Goal: Information Seeking & Learning: Learn about a topic

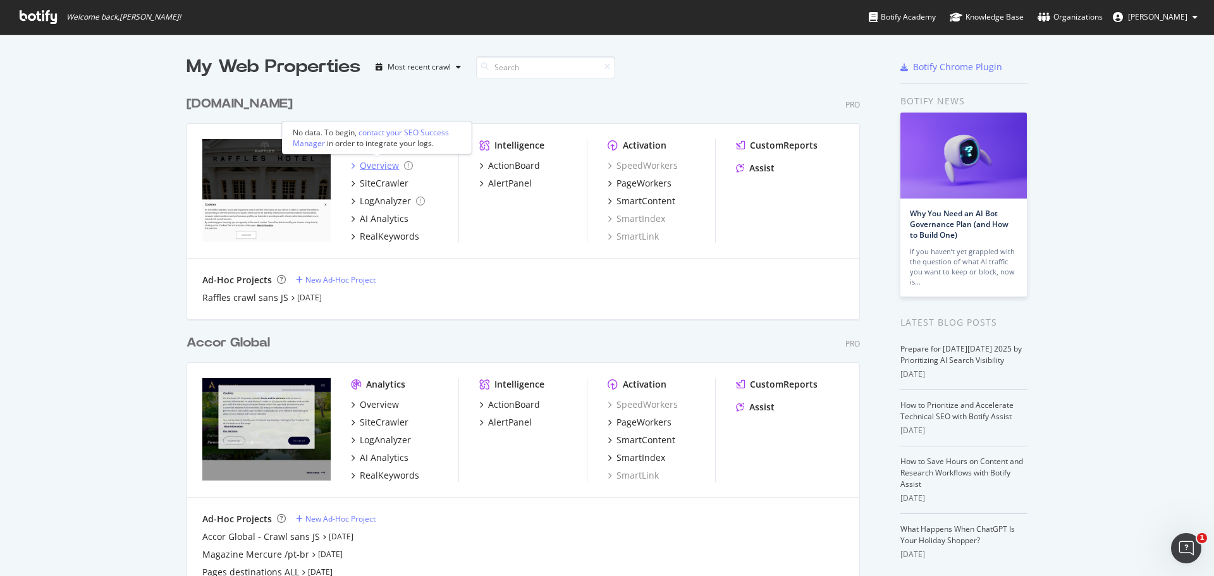
click at [368, 165] on div "Overview" at bounding box center [379, 165] width 39 height 13
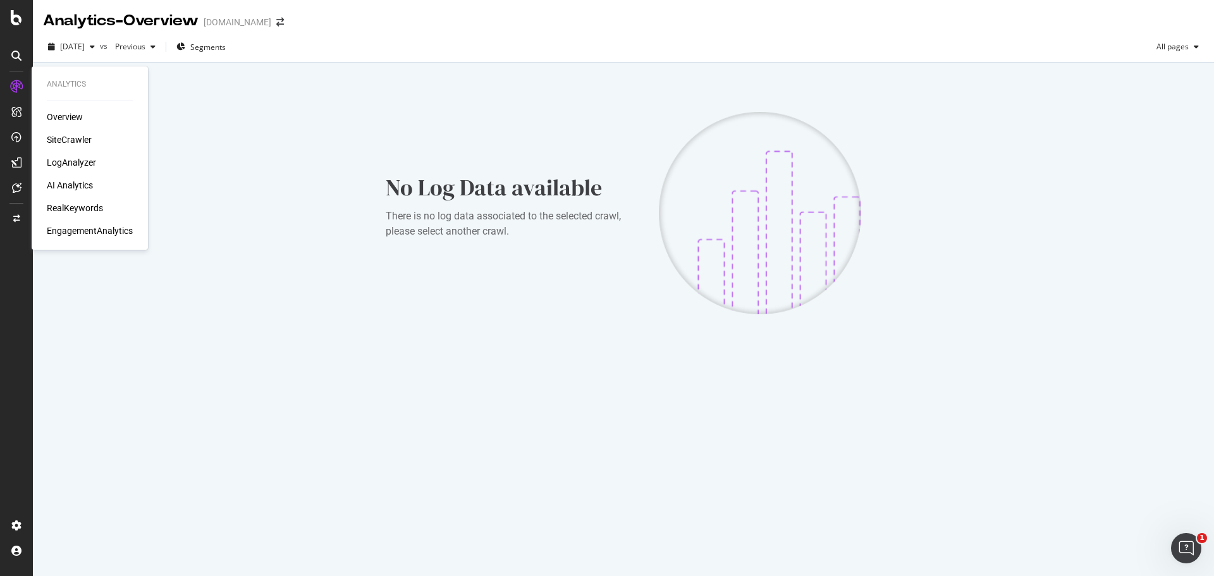
click at [71, 143] on div "SiteCrawler" at bounding box center [69, 139] width 45 height 13
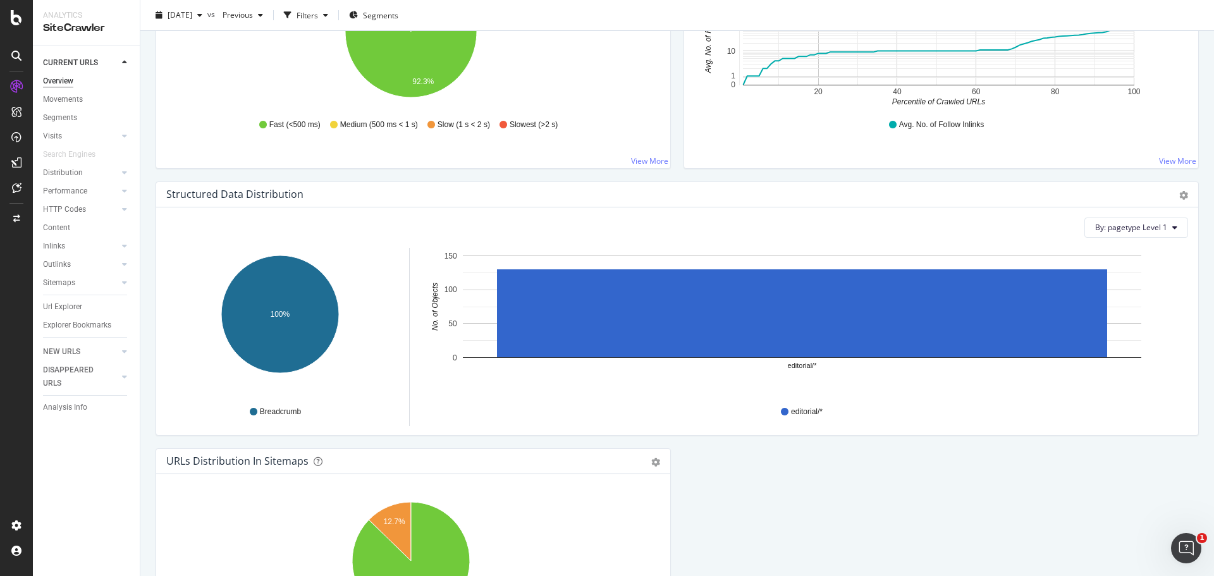
scroll to position [1258, 0]
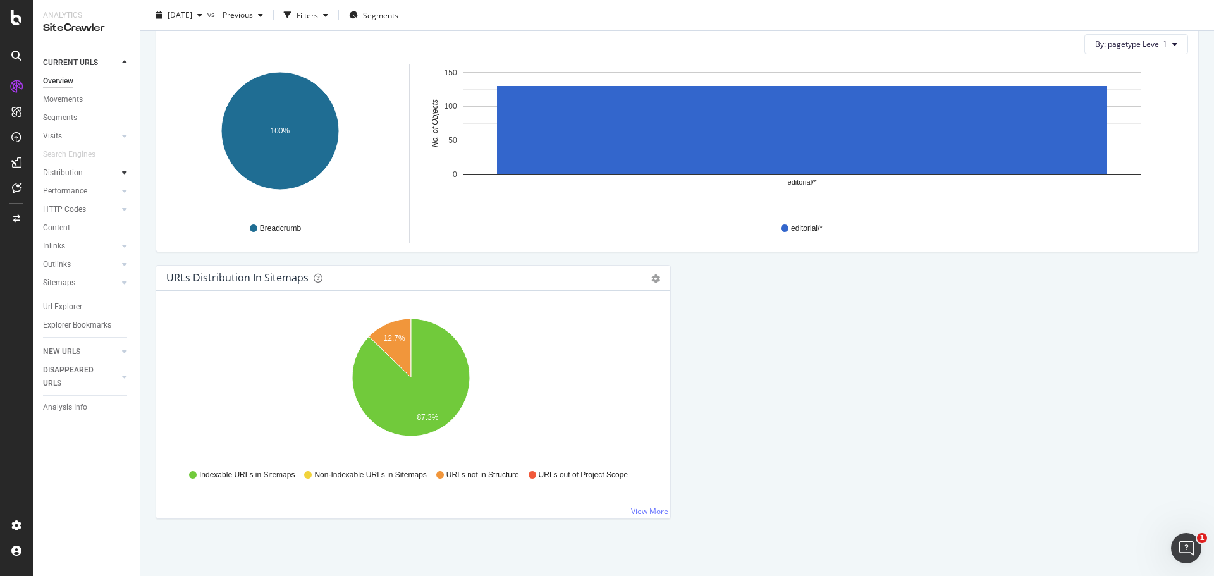
click at [120, 173] on div at bounding box center [124, 172] width 13 height 13
click at [96, 135] on link "Visits" at bounding box center [80, 136] width 75 height 13
click at [128, 137] on div at bounding box center [124, 136] width 13 height 13
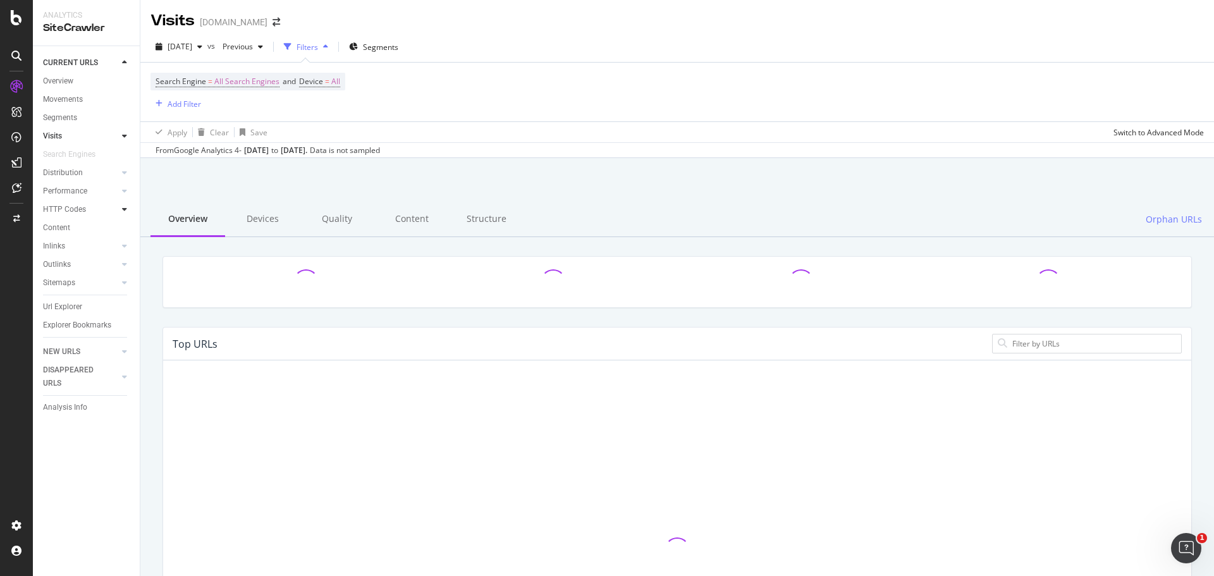
click at [122, 208] on icon at bounding box center [124, 210] width 5 height 8
click at [125, 249] on icon at bounding box center [124, 246] width 5 height 8
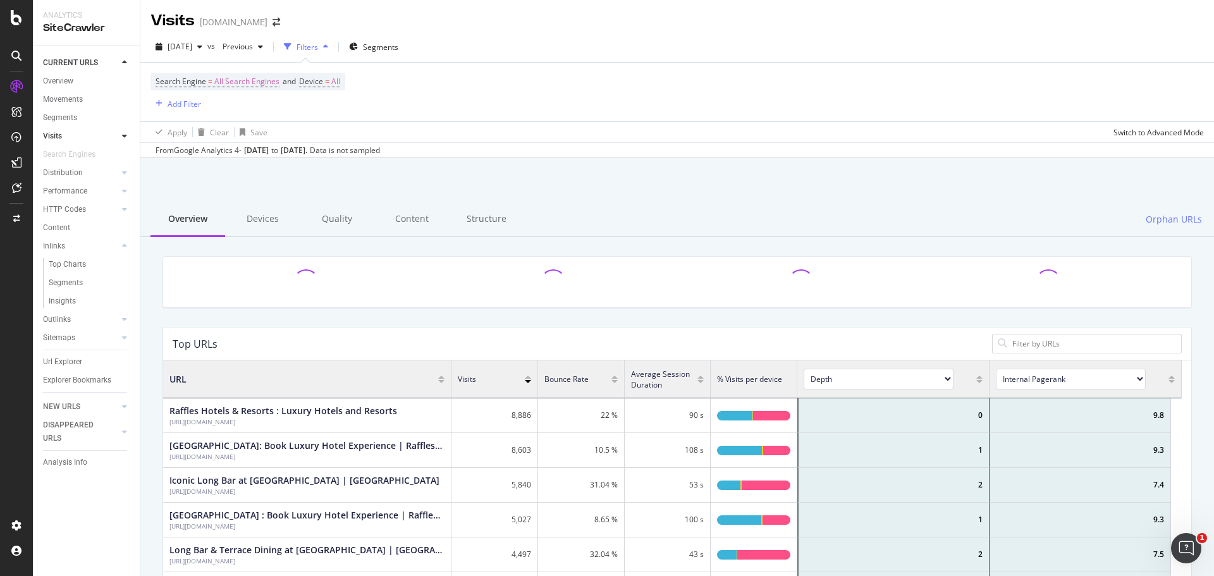
scroll to position [370, 1009]
drag, startPoint x: 73, startPoint y: 264, endPoint x: 205, endPoint y: 343, distance: 153.7
click at [73, 264] on div "Top Charts" at bounding box center [67, 264] width 37 height 13
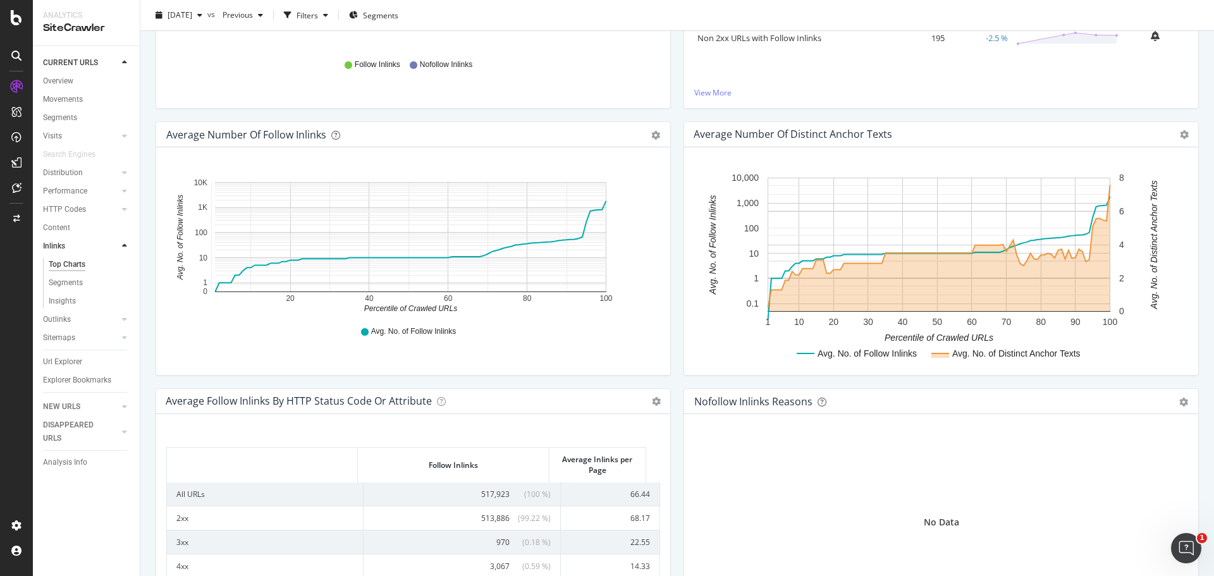
scroll to position [439, 0]
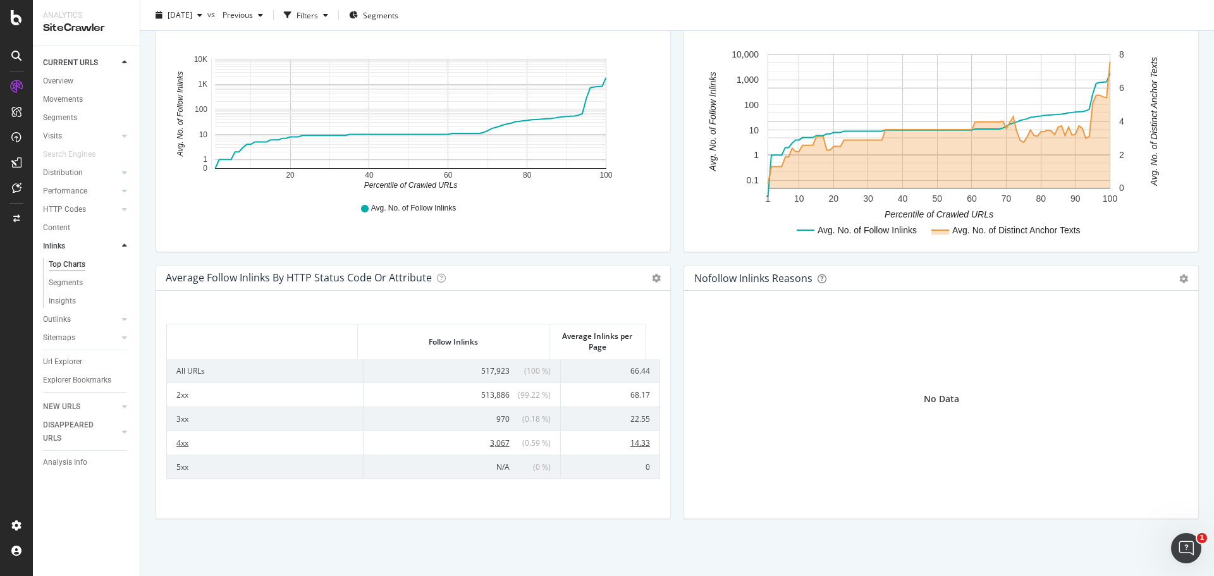
click at [490, 443] on span "3,067" at bounding box center [500, 443] width 20 height 11
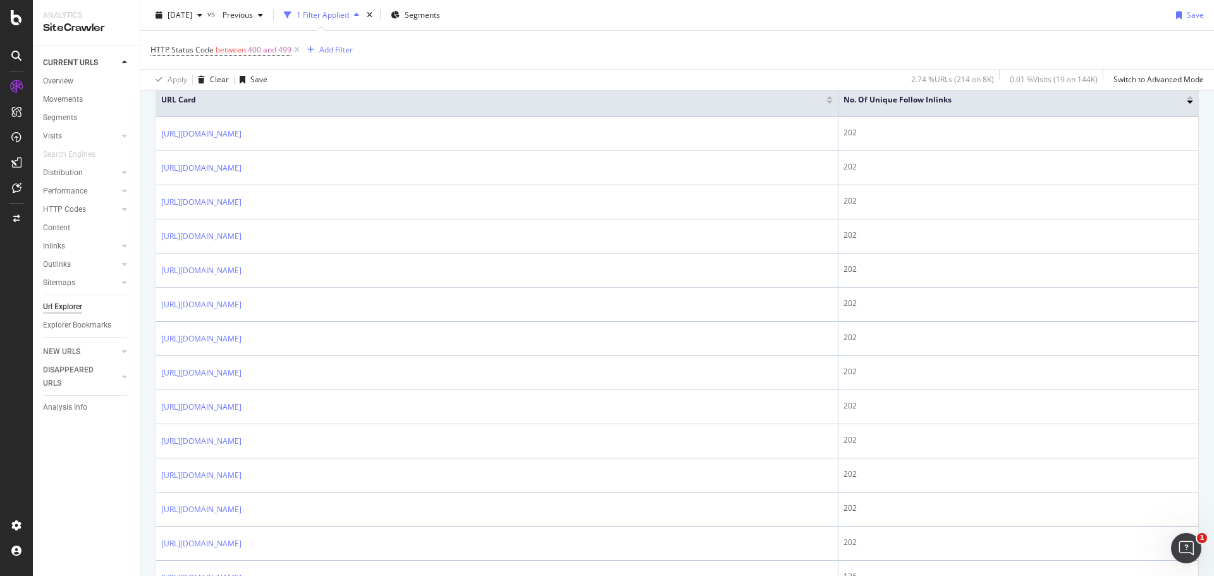
scroll to position [190, 0]
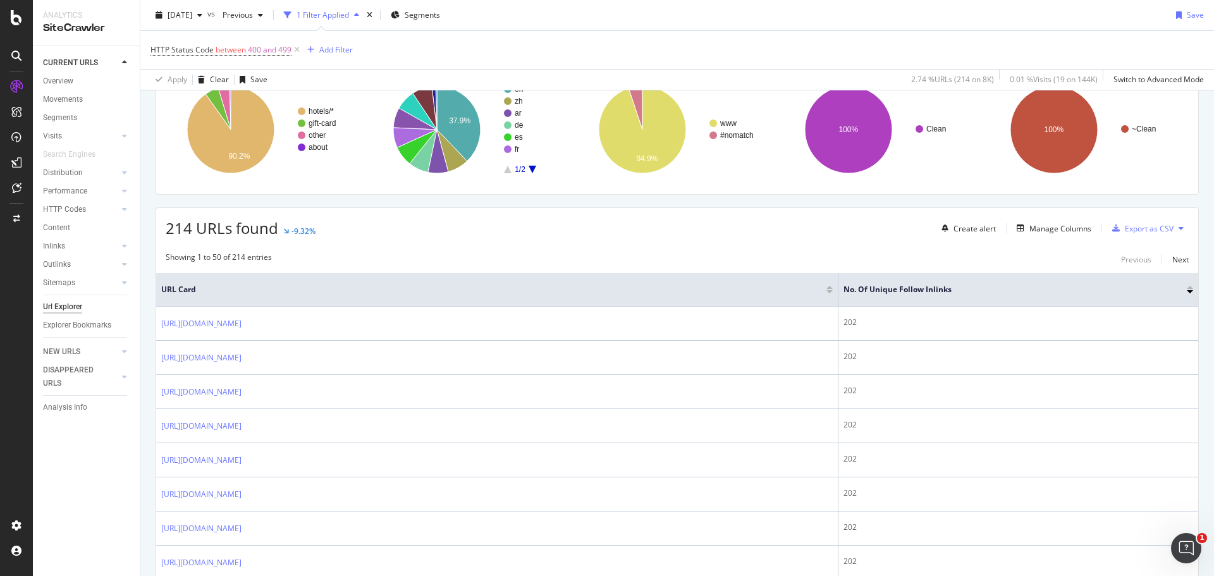
drag, startPoint x: 304, startPoint y: 131, endPoint x: 247, endPoint y: 214, distance: 100.1
click at [165, 132] on div "URLs Crawled By Botify By pagetype Chart (by Value) Table Expand Export as CSV …" at bounding box center [266, 111] width 206 height 145
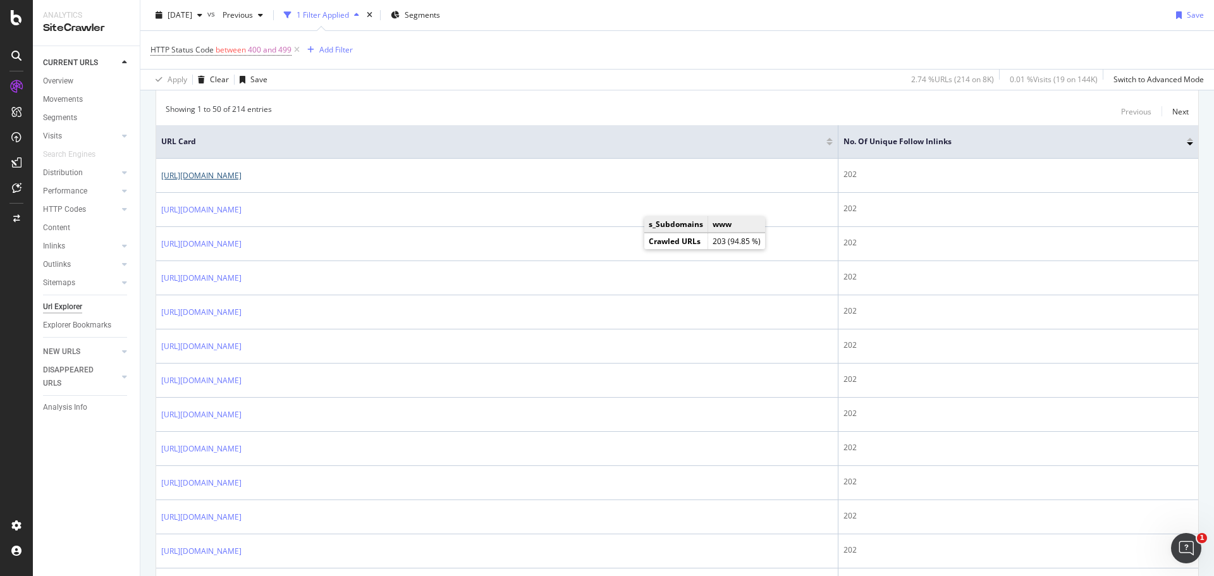
scroll to position [316, 0]
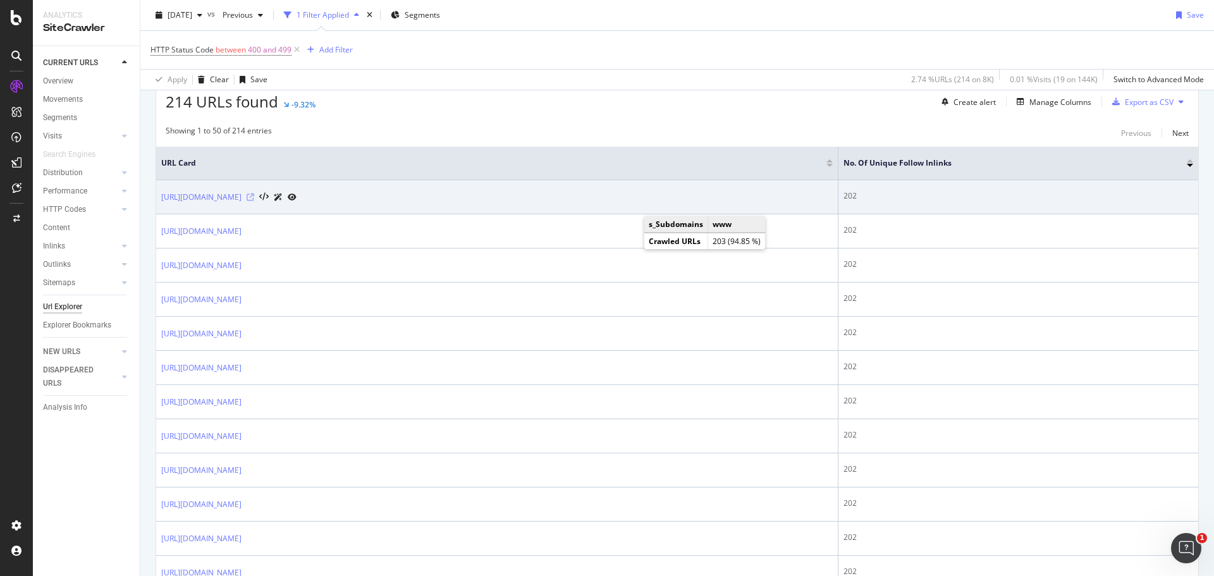
click at [254, 193] on icon at bounding box center [251, 197] width 8 height 8
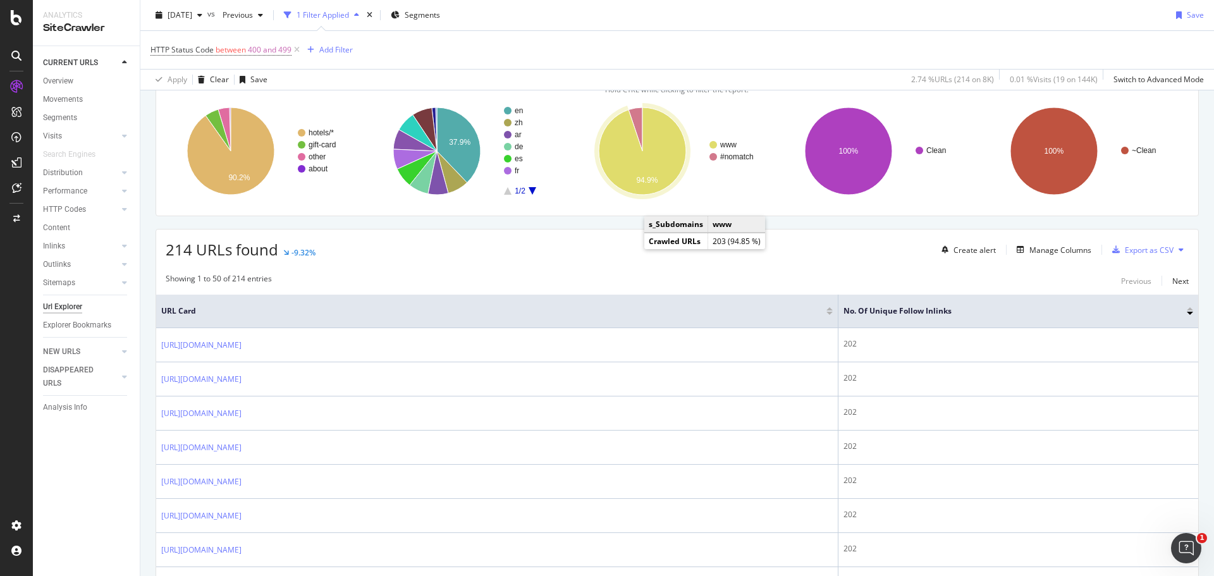
scroll to position [0, 0]
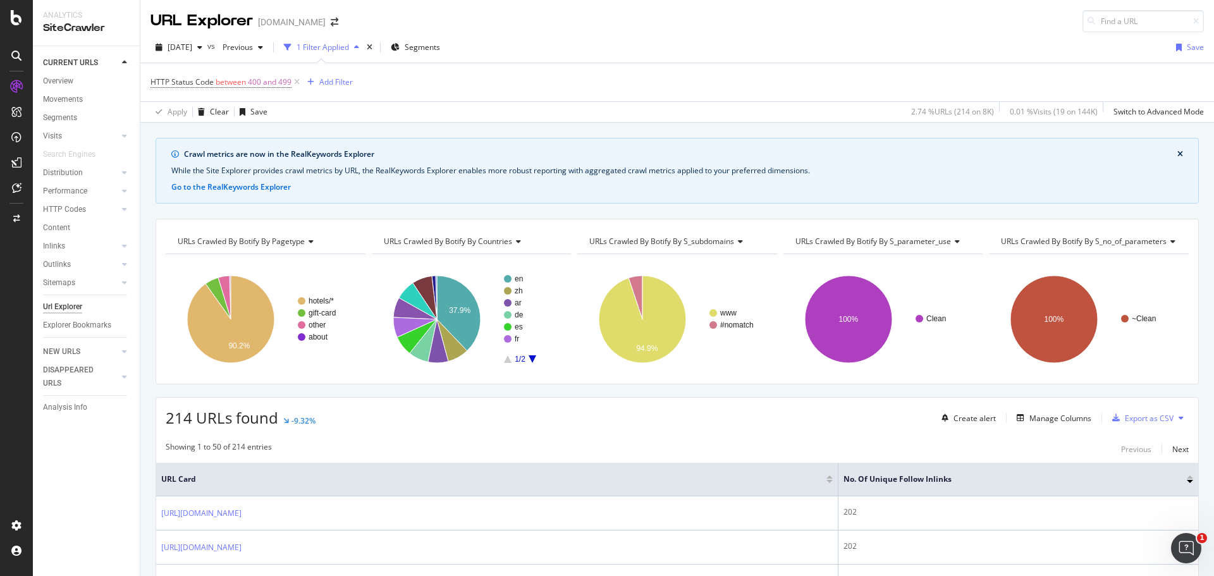
drag, startPoint x: 165, startPoint y: 416, endPoint x: 254, endPoint y: 450, distance: 94.7
click at [243, 417] on div "214 URLs found -9.32% Create alert Manage Columns Export as CSV" at bounding box center [677, 413] width 1042 height 31
click at [958, 113] on div "2.74 % URLs ( 214 on 8K )" at bounding box center [952, 111] width 83 height 11
click at [533, 113] on div "Apply Clear Save 2.74 % URLs ( 214 on 8K ) 0.01 % Visits ( 19 on 144K ) Switch …" at bounding box center [677, 111] width 1074 height 21
click at [253, 46] on span "Previous" at bounding box center [235, 47] width 35 height 11
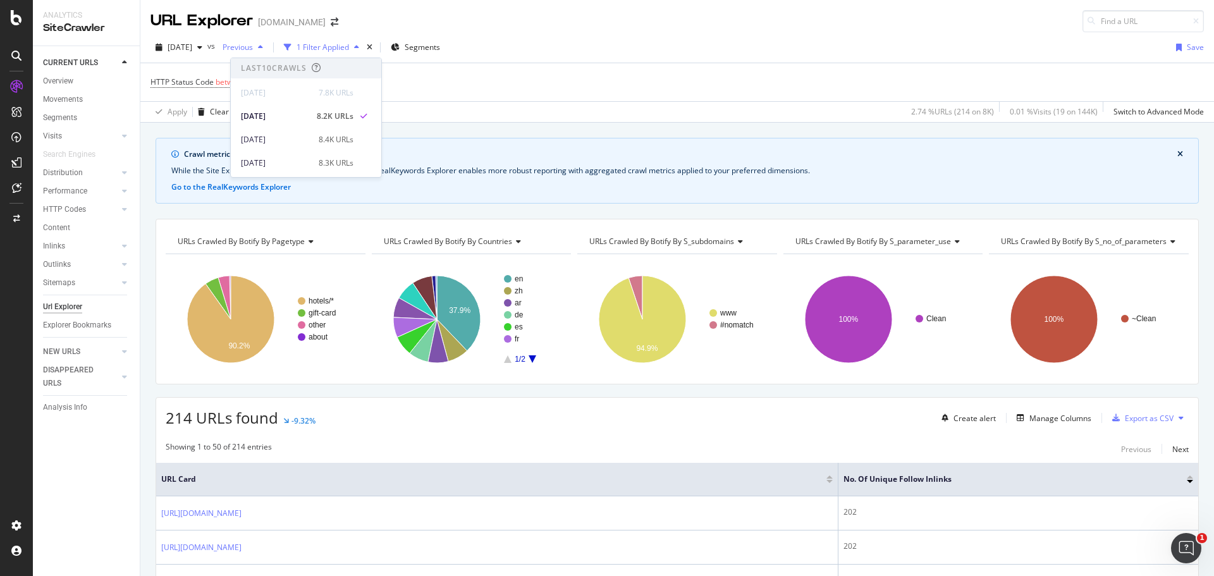
click at [253, 46] on span "Previous" at bounding box center [235, 47] width 35 height 11
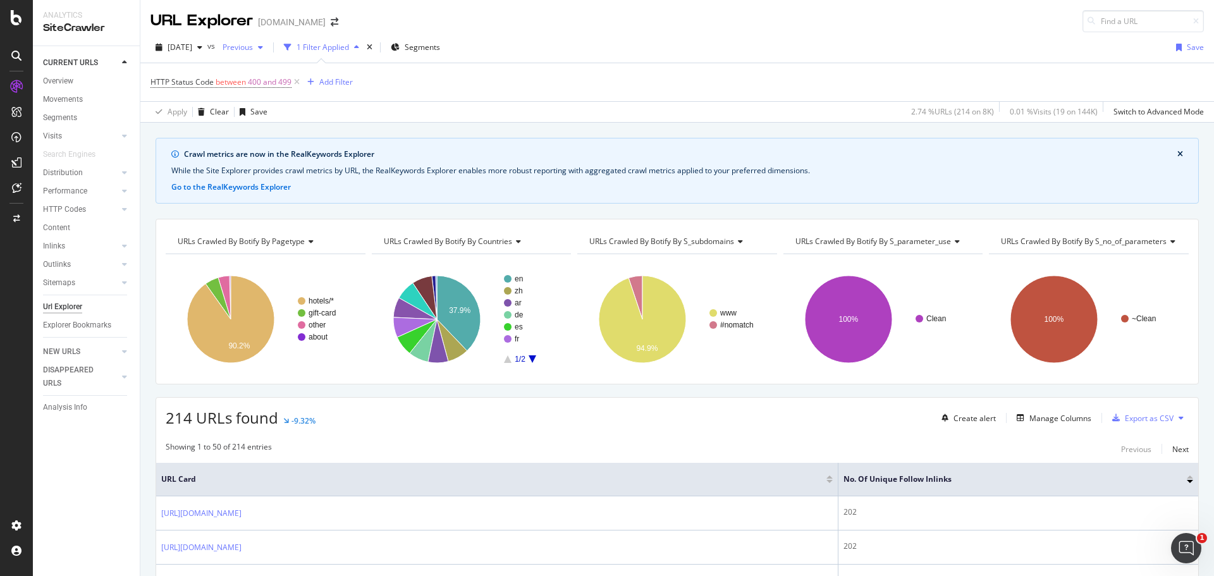
click at [253, 46] on span "Previous" at bounding box center [235, 47] width 35 height 11
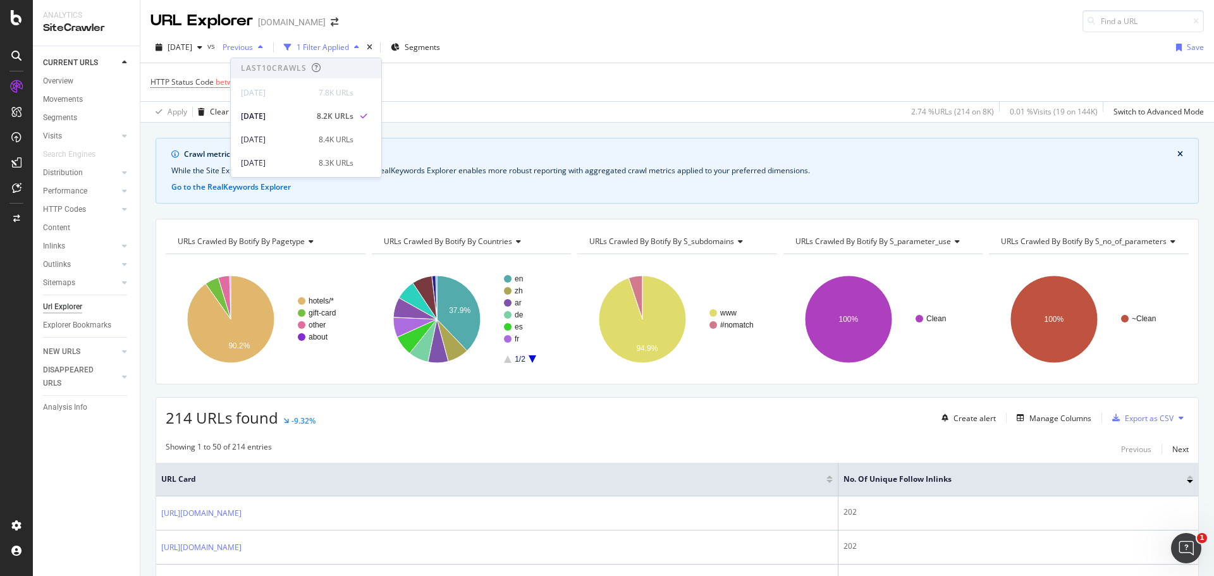
click at [253, 46] on span "Previous" at bounding box center [235, 47] width 35 height 11
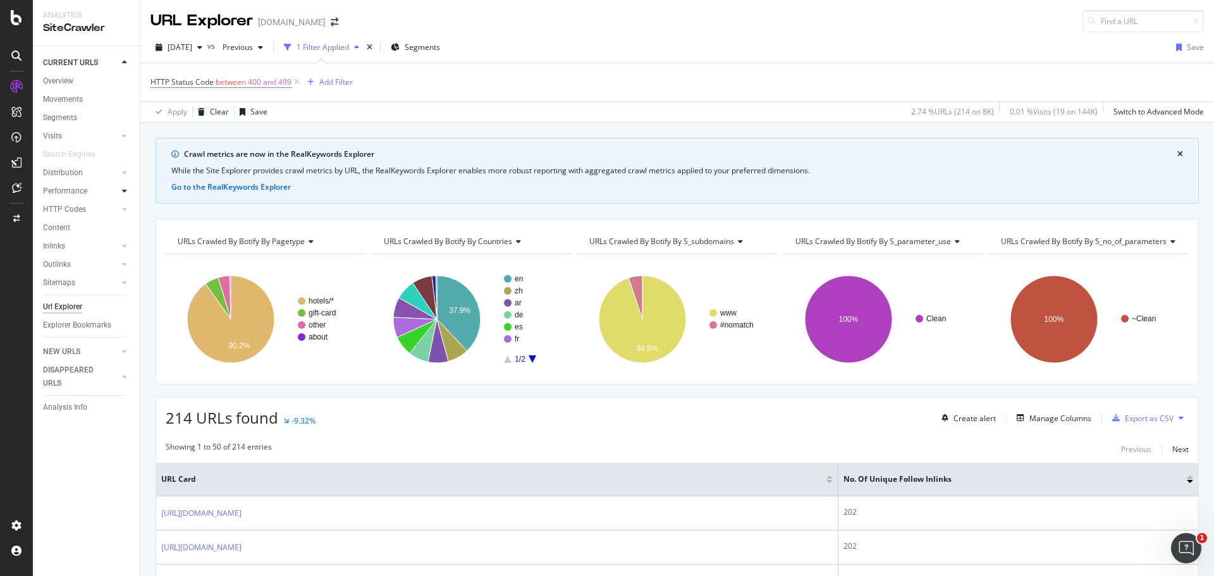
click at [126, 190] on icon at bounding box center [124, 191] width 5 height 8
click at [123, 175] on icon at bounding box center [124, 173] width 5 height 8
click at [113, 138] on div at bounding box center [112, 136] width 13 height 13
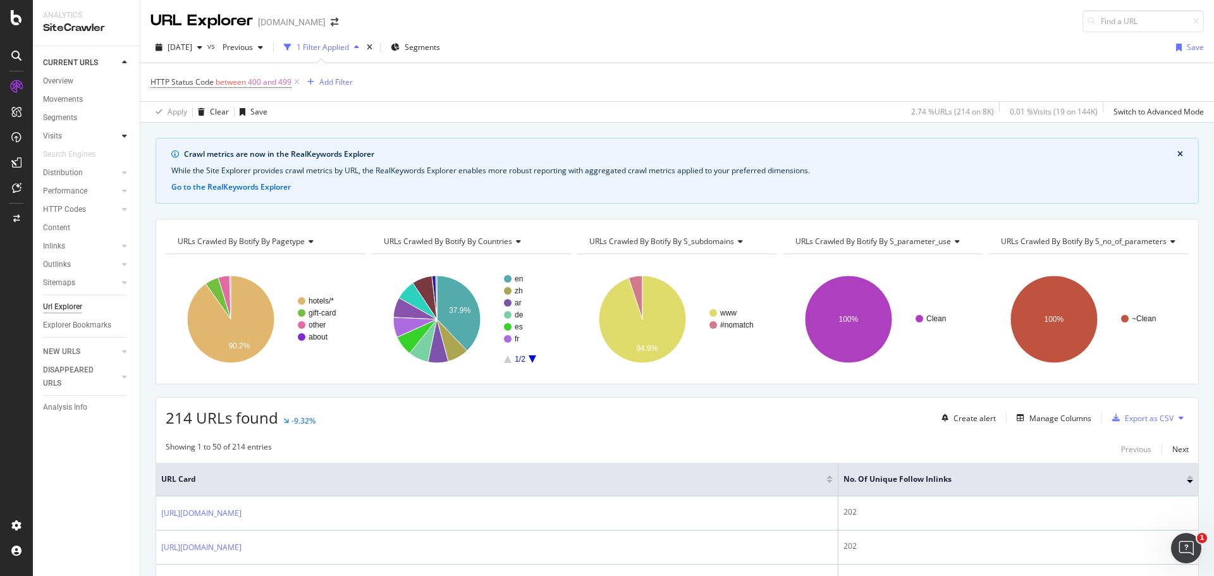
click at [124, 137] on icon at bounding box center [124, 136] width 5 height 8
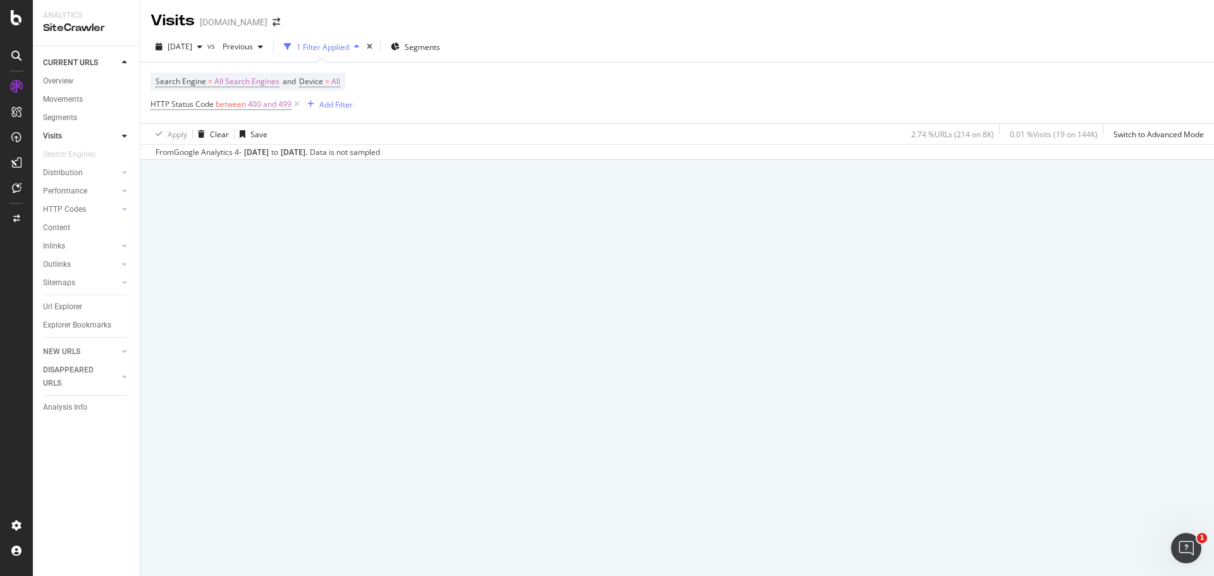
click at [124, 137] on icon at bounding box center [124, 136] width 5 height 8
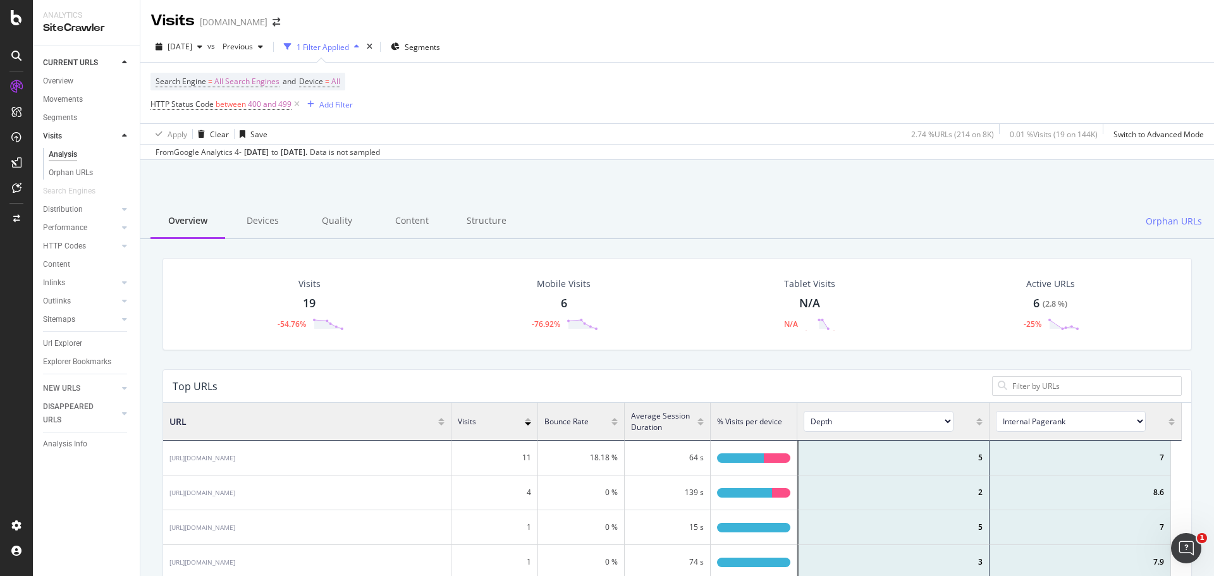
scroll to position [370, 1009]
click at [124, 137] on icon at bounding box center [124, 136] width 5 height 8
click at [105, 199] on div "Performance" at bounding box center [91, 191] width 97 height 18
click at [126, 190] on icon at bounding box center [124, 191] width 5 height 8
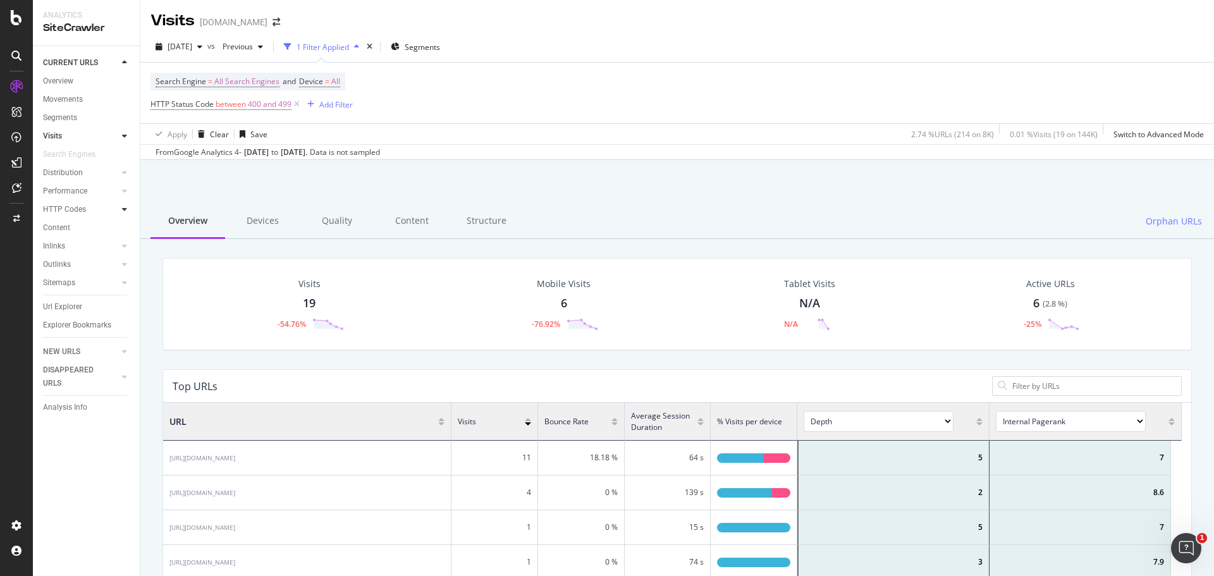
click at [126, 206] on icon at bounding box center [124, 210] width 5 height 8
click at [127, 248] on div at bounding box center [124, 246] width 13 height 13
click at [78, 266] on div "Top Charts" at bounding box center [67, 264] width 37 height 13
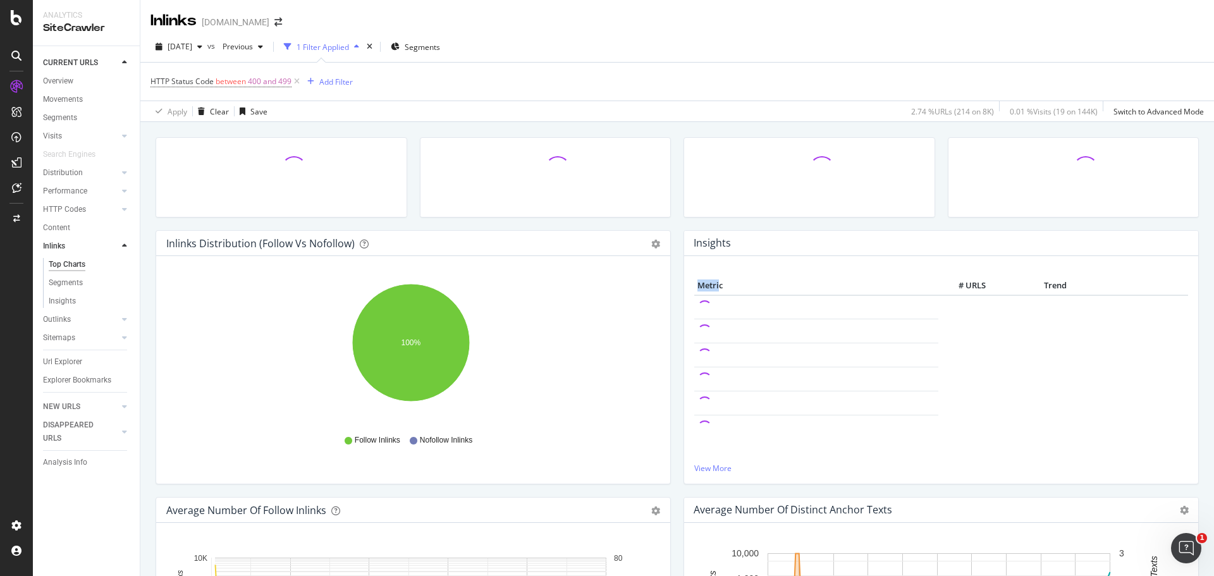
drag, startPoint x: 716, startPoint y: 284, endPoint x: 682, endPoint y: 285, distance: 34.2
click at [684, 285] on div "Metric # URLS Trend View More" at bounding box center [941, 370] width 514 height 228
click at [722, 285] on th "Metric" at bounding box center [816, 285] width 244 height 19
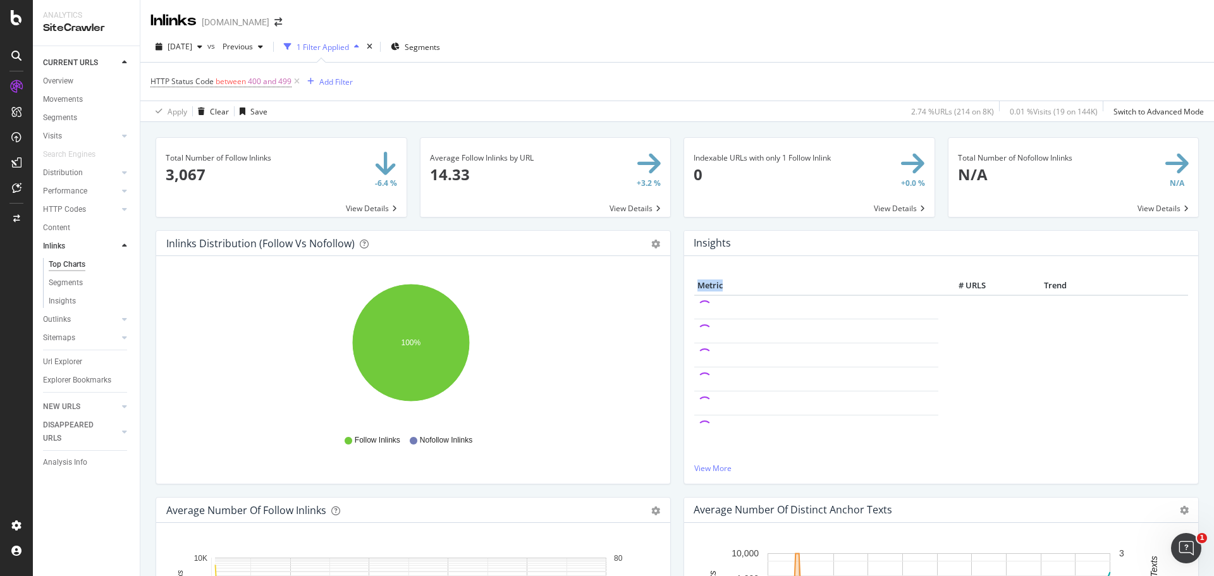
drag, startPoint x: 722, startPoint y: 285, endPoint x: 696, endPoint y: 282, distance: 26.0
click at [696, 282] on th "Metric" at bounding box center [816, 285] width 244 height 19
click at [694, 280] on th "Metric" at bounding box center [816, 285] width 244 height 19
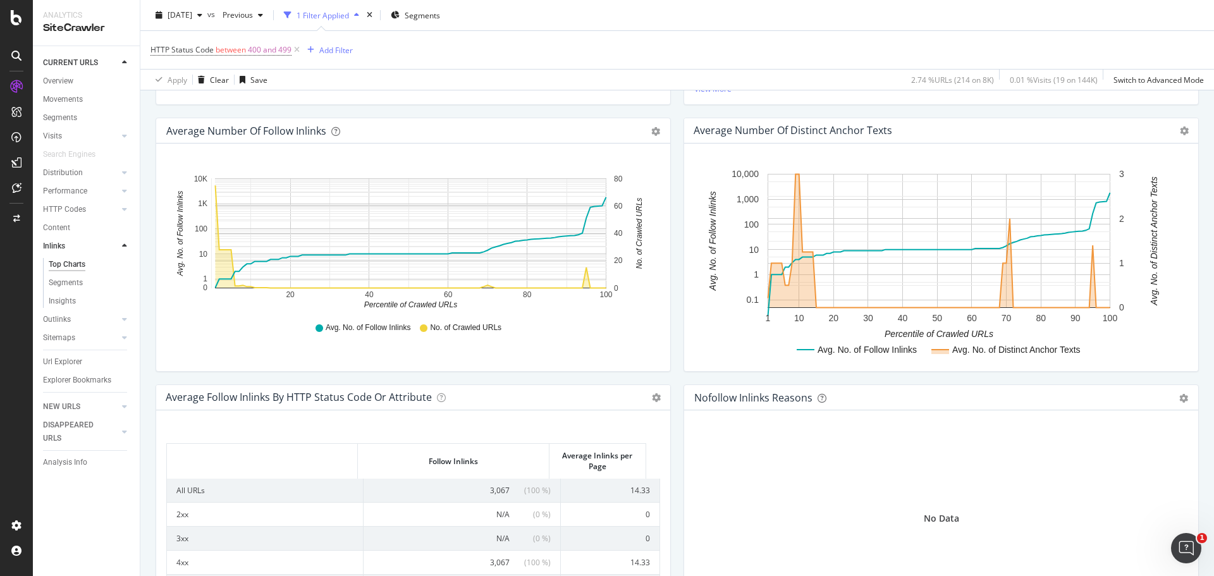
scroll to position [499, 0]
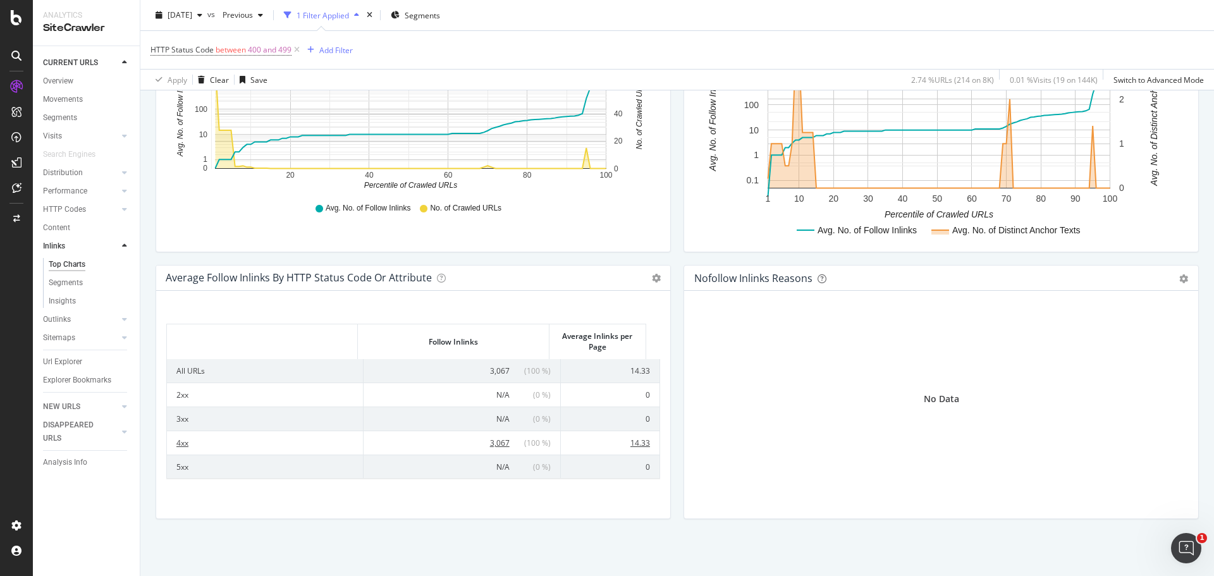
click at [490, 446] on span "3,067" at bounding box center [500, 443] width 20 height 11
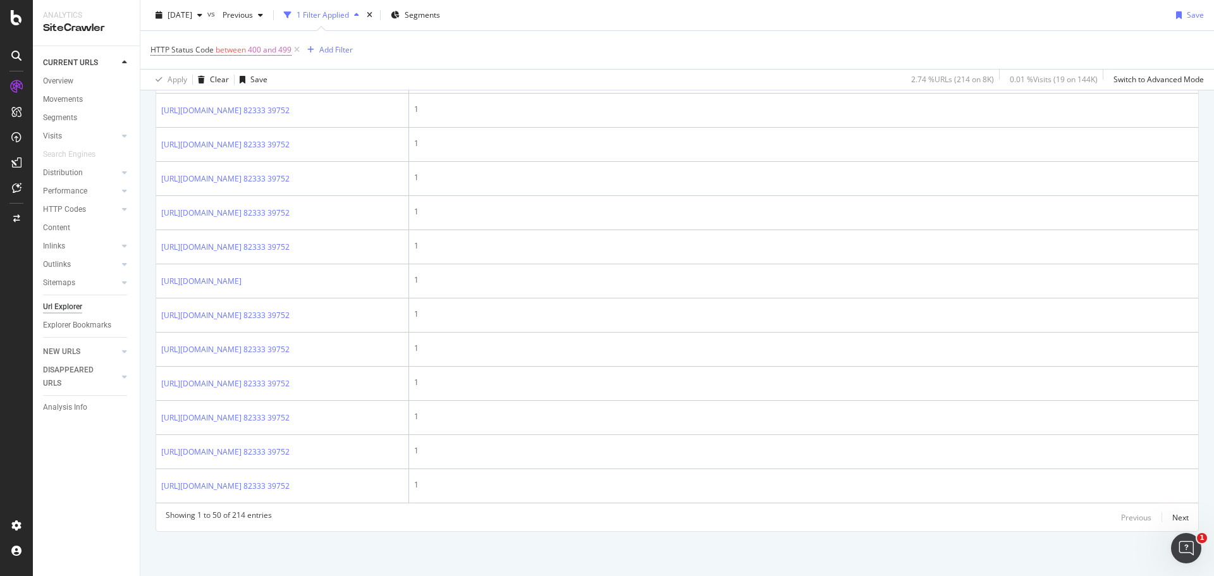
scroll to position [1834, 0]
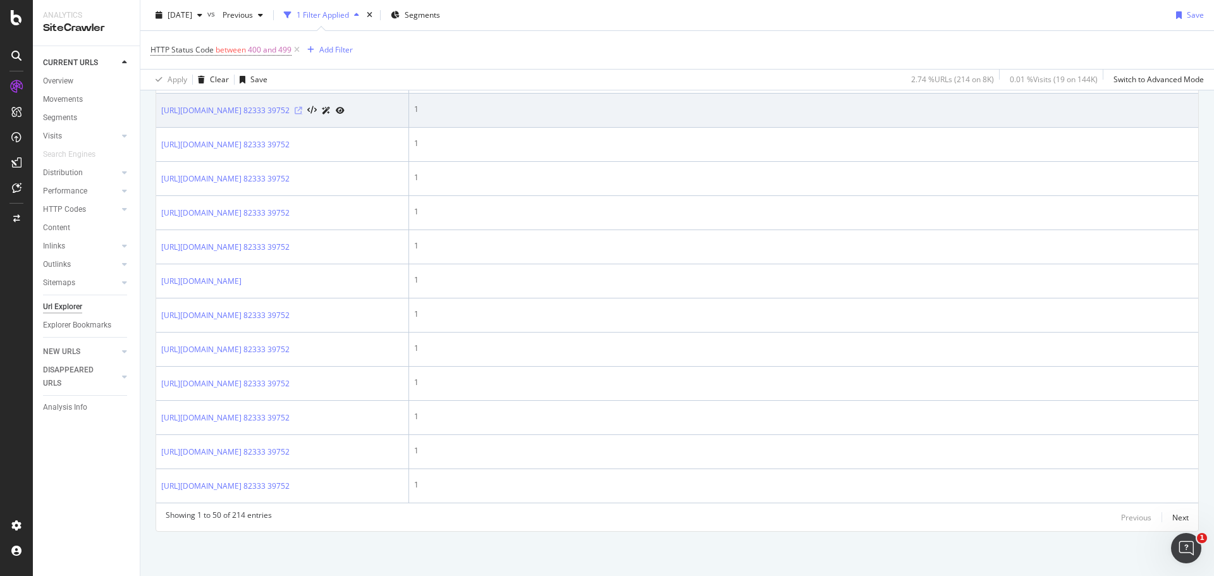
click at [302, 114] on icon at bounding box center [299, 111] width 8 height 8
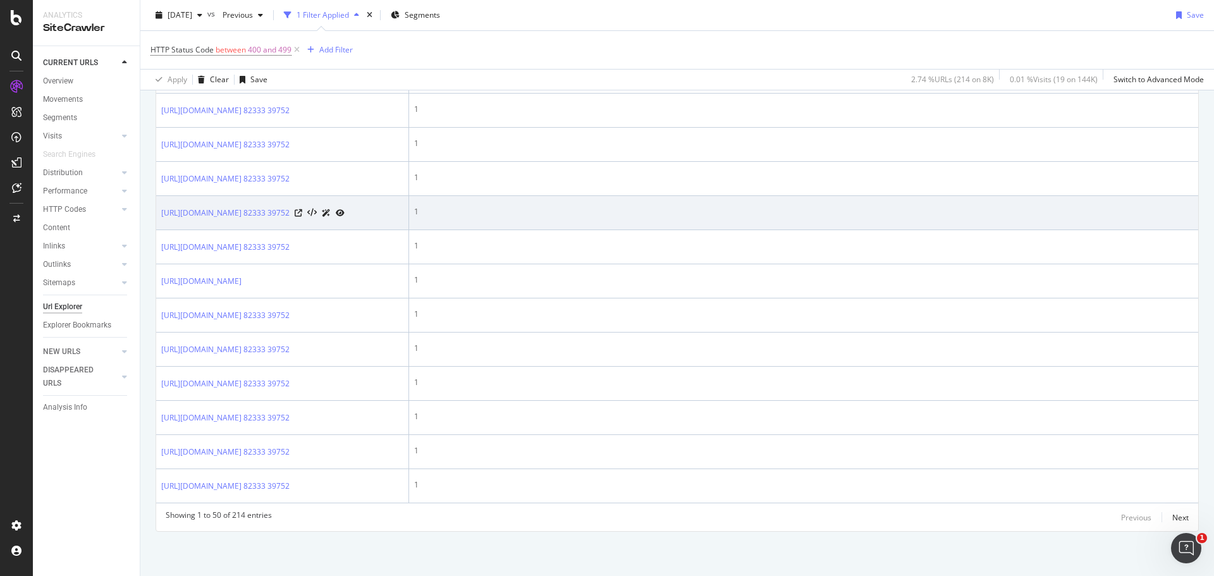
click at [345, 217] on icon at bounding box center [340, 213] width 9 height 8
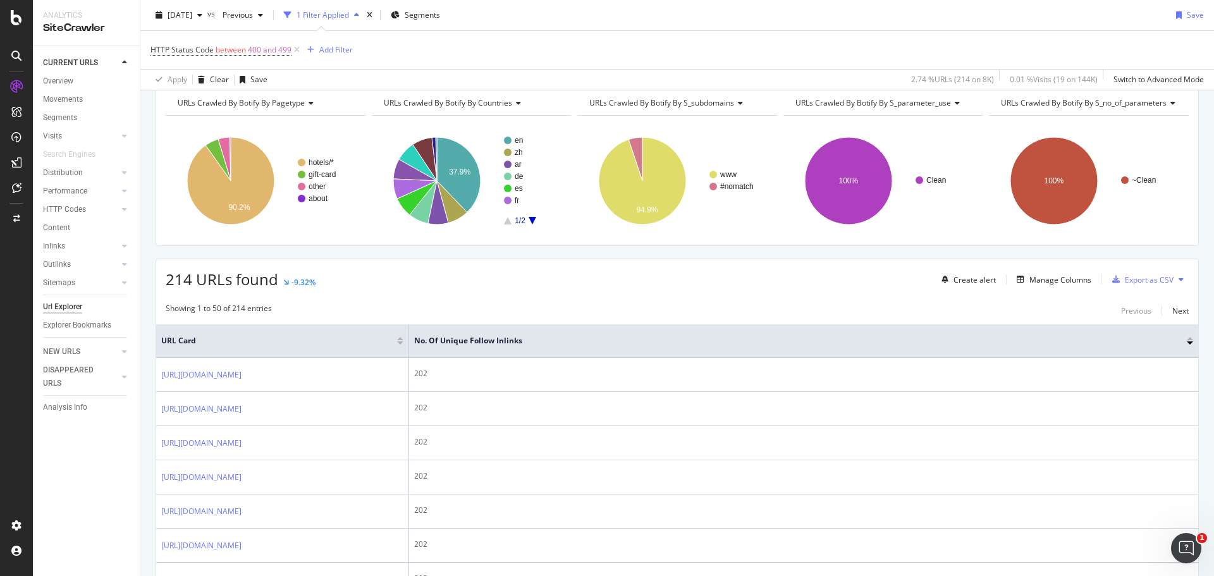
scroll to position [253, 0]
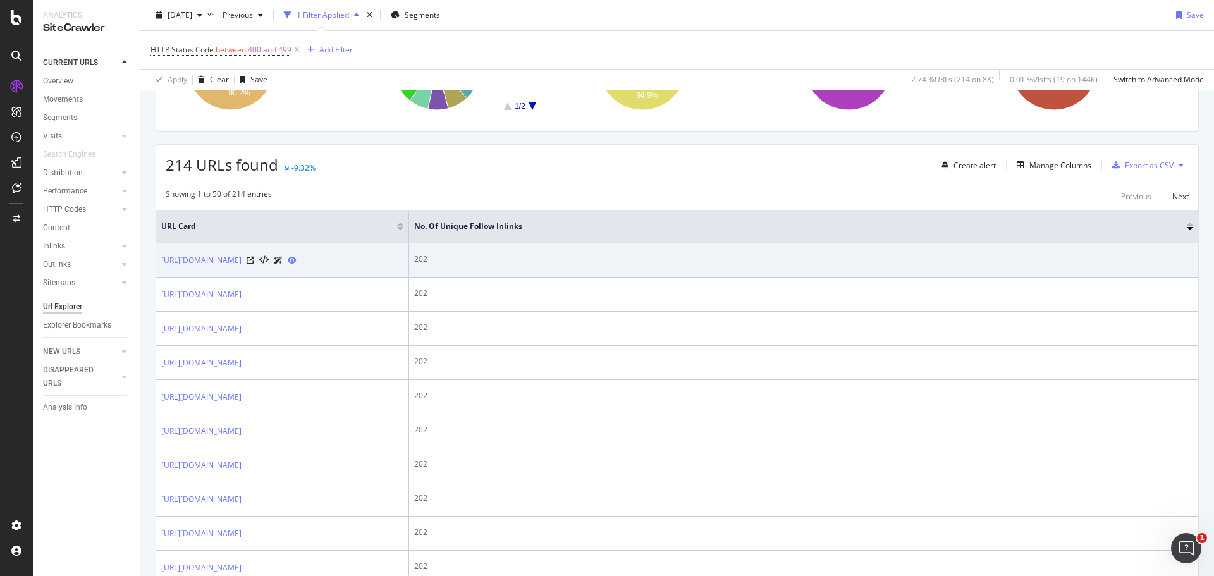
click at [348, 259] on div "[URL][DOMAIN_NAME]" at bounding box center [282, 260] width 242 height 13
click at [297, 259] on icon at bounding box center [292, 261] width 9 height 8
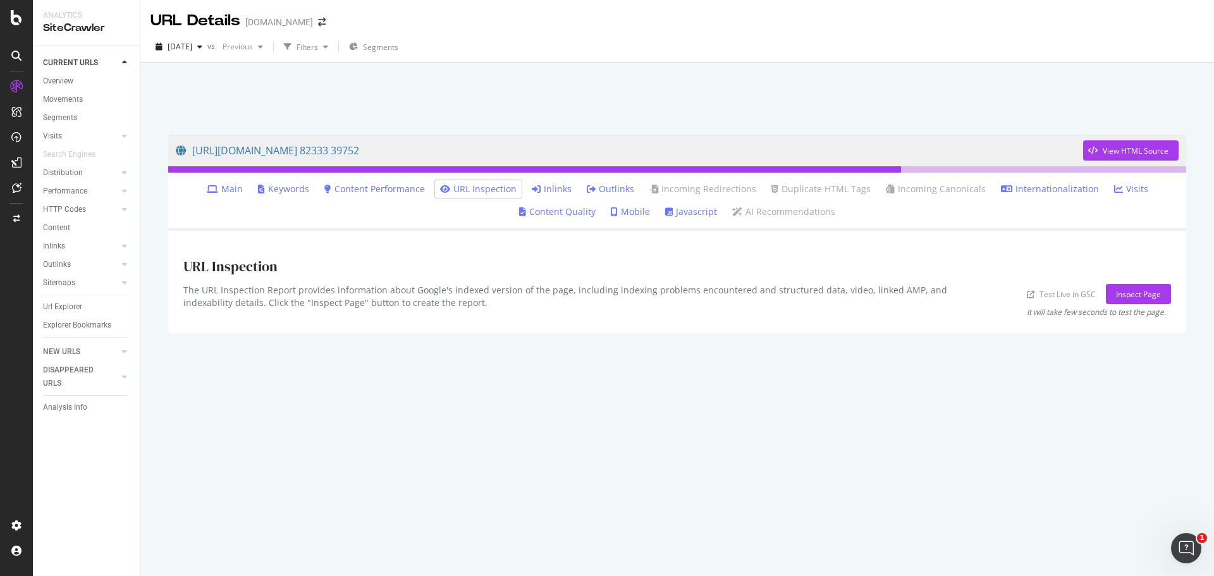
click at [555, 193] on link "Inlinks" at bounding box center [552, 189] width 40 height 13
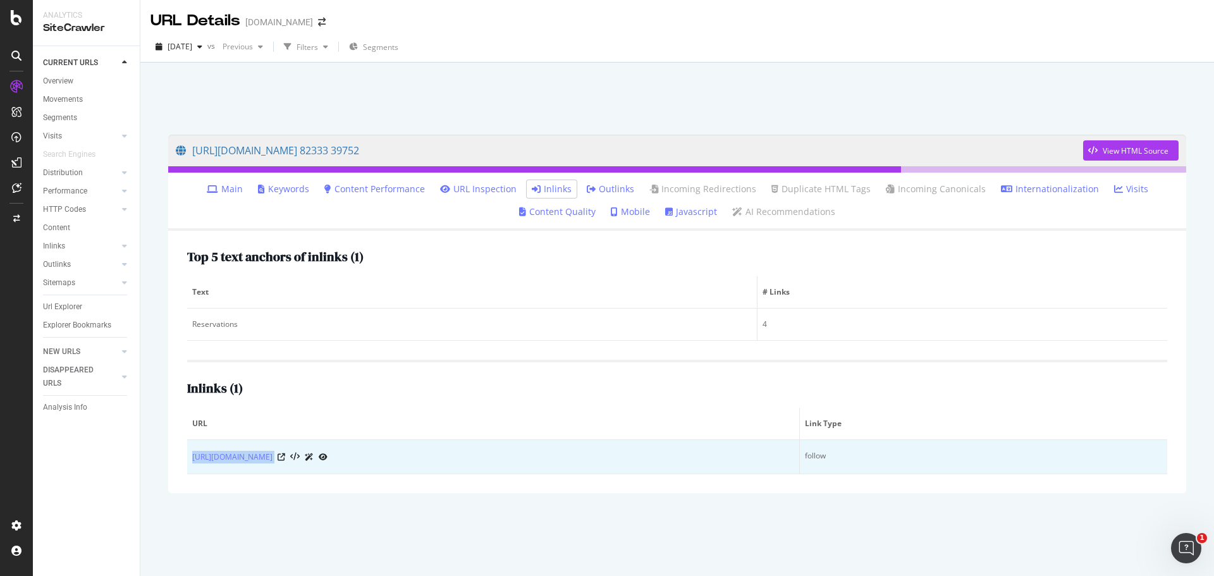
drag, startPoint x: 188, startPoint y: 457, endPoint x: 317, endPoint y: 457, distance: 129.0
click at [317, 457] on td "https://www.raffles.com/ar/jaipur/" at bounding box center [493, 457] width 613 height 34
copy div "https://www.raffles.com/ar/jaipur/"
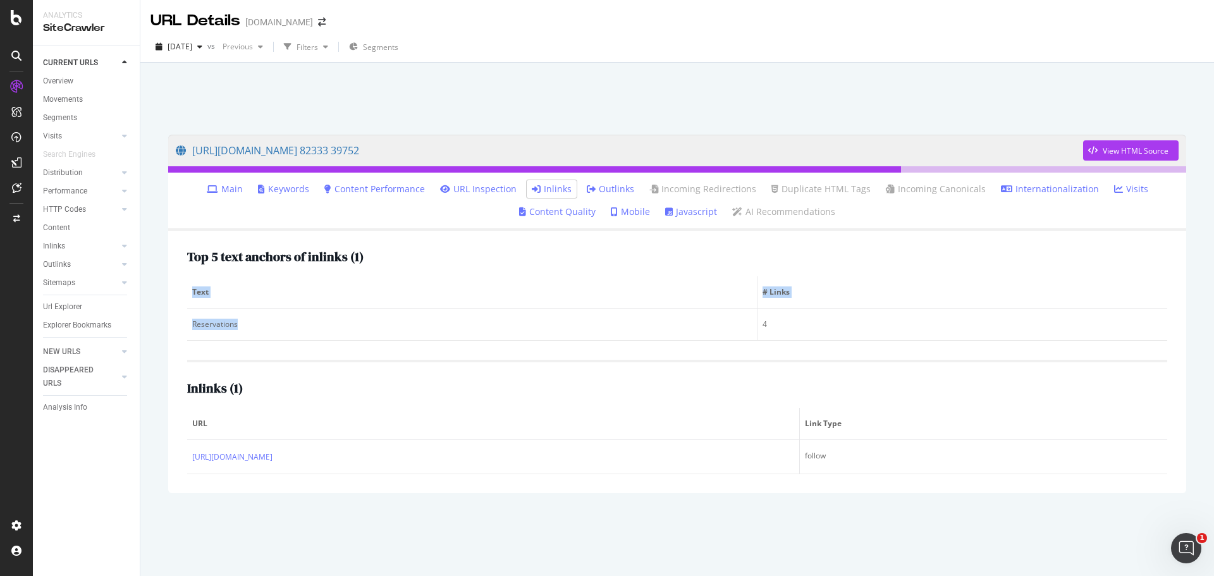
drag, startPoint x: 243, startPoint y: 328, endPoint x: 185, endPoint y: 329, distance: 58.2
click at [185, 329] on div "Top 5 text anchors of inlinks ( 1 ) Text # Links Reservations 4 Inlinks ( 1 ) U…" at bounding box center [677, 362] width 1018 height 262
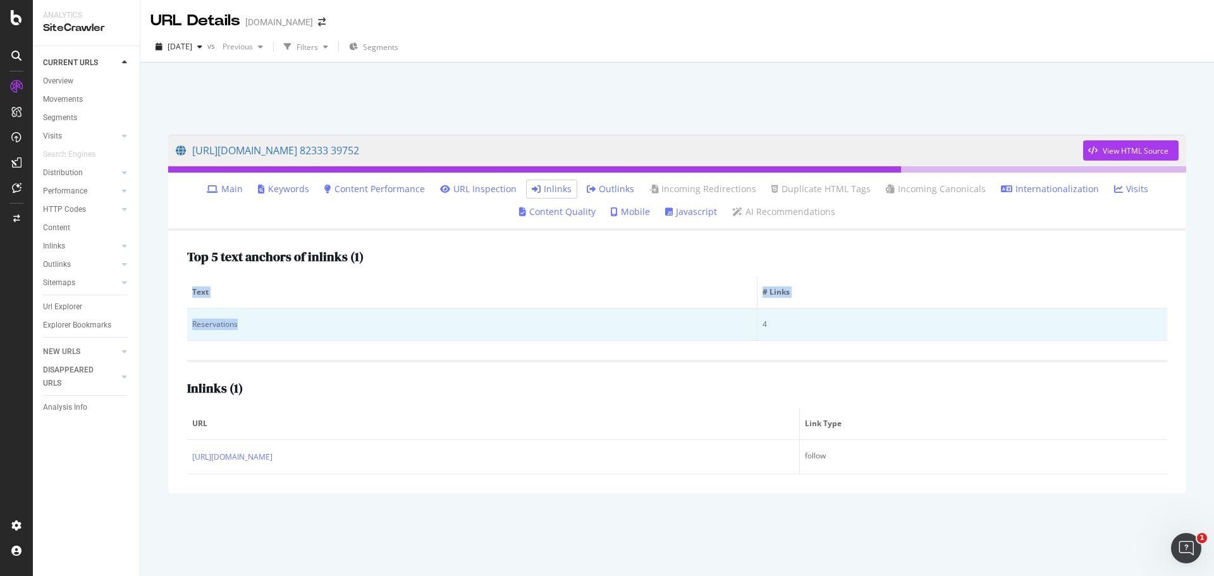
click at [241, 326] on div "Reservations" at bounding box center [472, 324] width 560 height 11
drag, startPoint x: 241, startPoint y: 326, endPoint x: 201, endPoint y: 326, distance: 39.8
click at [201, 326] on div "Reservations" at bounding box center [472, 324] width 560 height 11
copy div "Reservations"
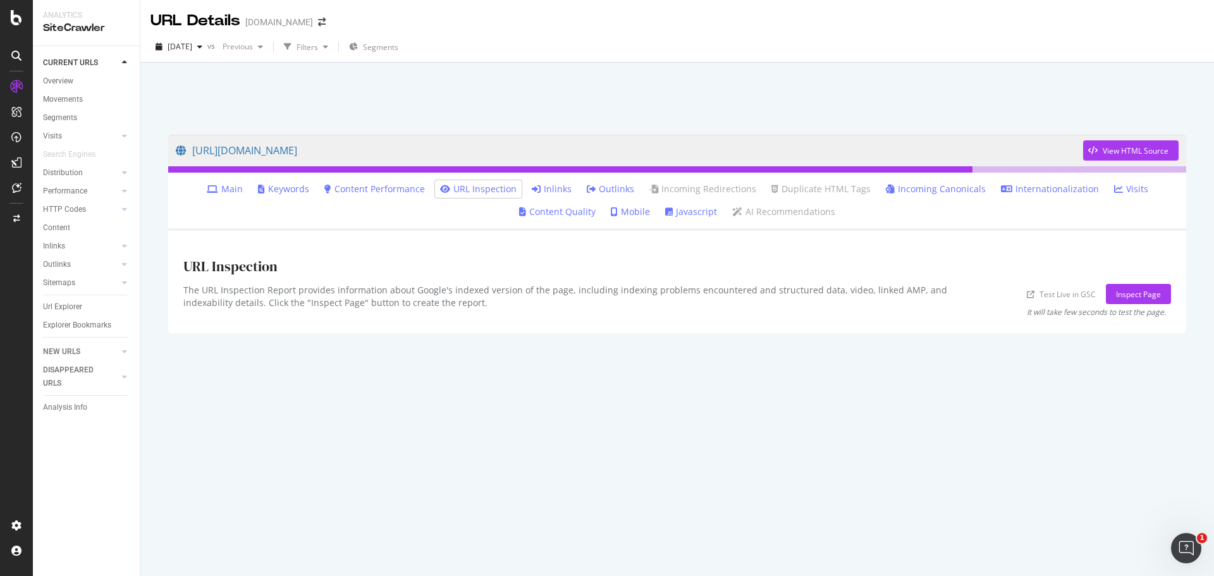
click at [541, 185] on icon at bounding box center [536, 189] width 9 height 9
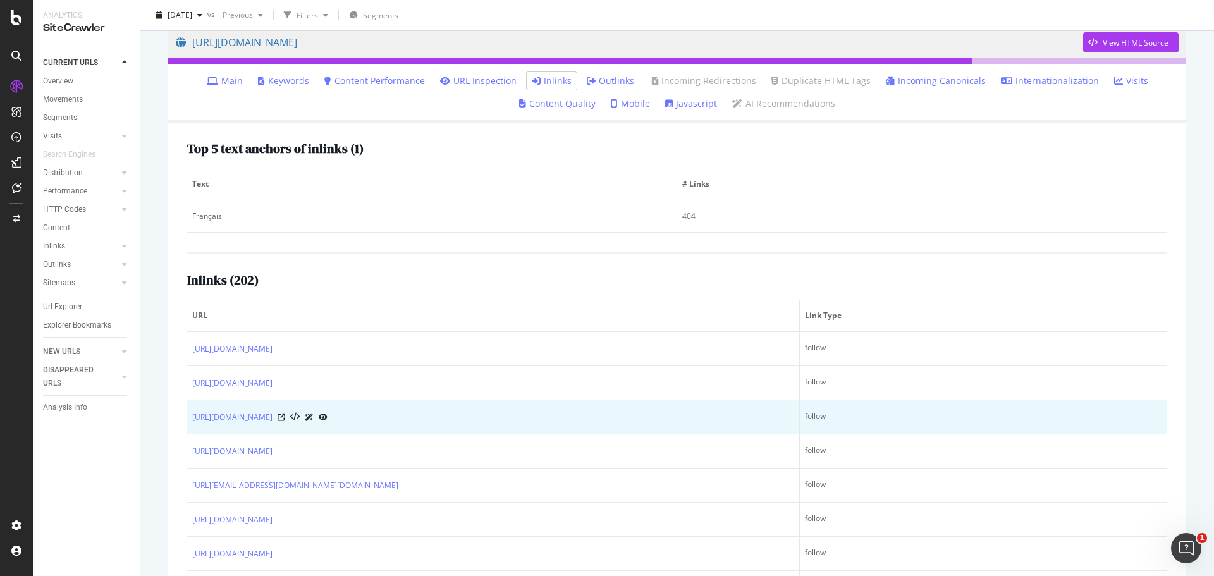
scroll to position [180, 0]
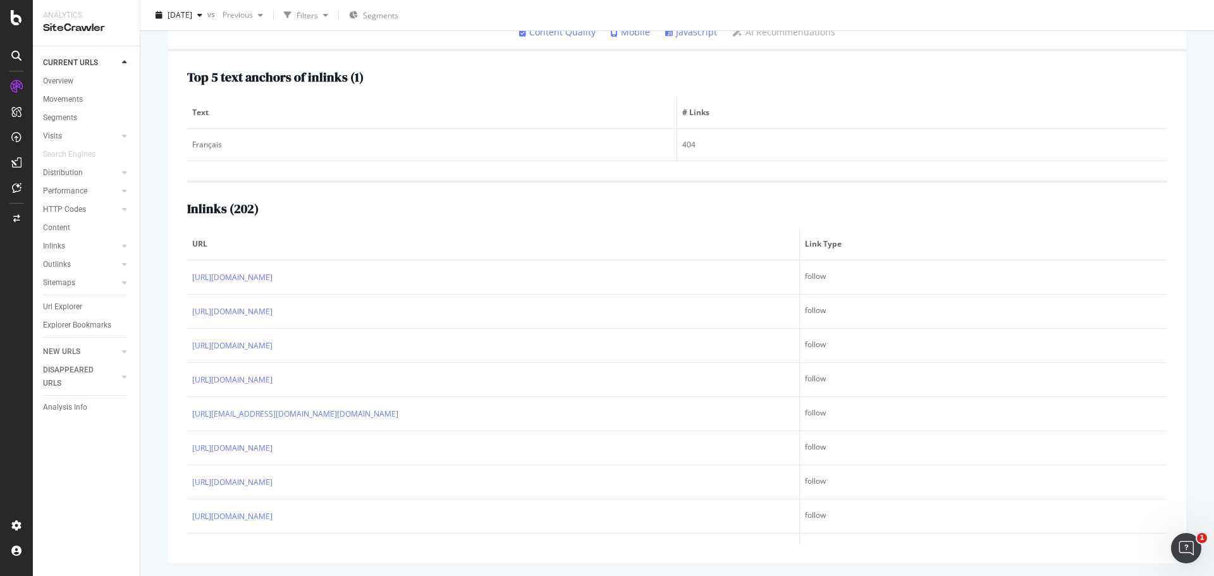
click at [207, 214] on h2 "Inlinks ( 202 )" at bounding box center [222, 209] width 71 height 14
drag, startPoint x: 183, startPoint y: 208, endPoint x: 353, endPoint y: 219, distance: 169.8
click at [355, 207] on div "Top 5 text anchors of inlinks ( 1 ) Text # Links Français 404 Inlinks ( 202 ) U…" at bounding box center [677, 307] width 1018 height 512
click at [353, 219] on div "Inlinks ( 202 ) URL Link Type https://www.raffles.com/contact-us/telephone-numb…" at bounding box center [677, 362] width 980 height 364
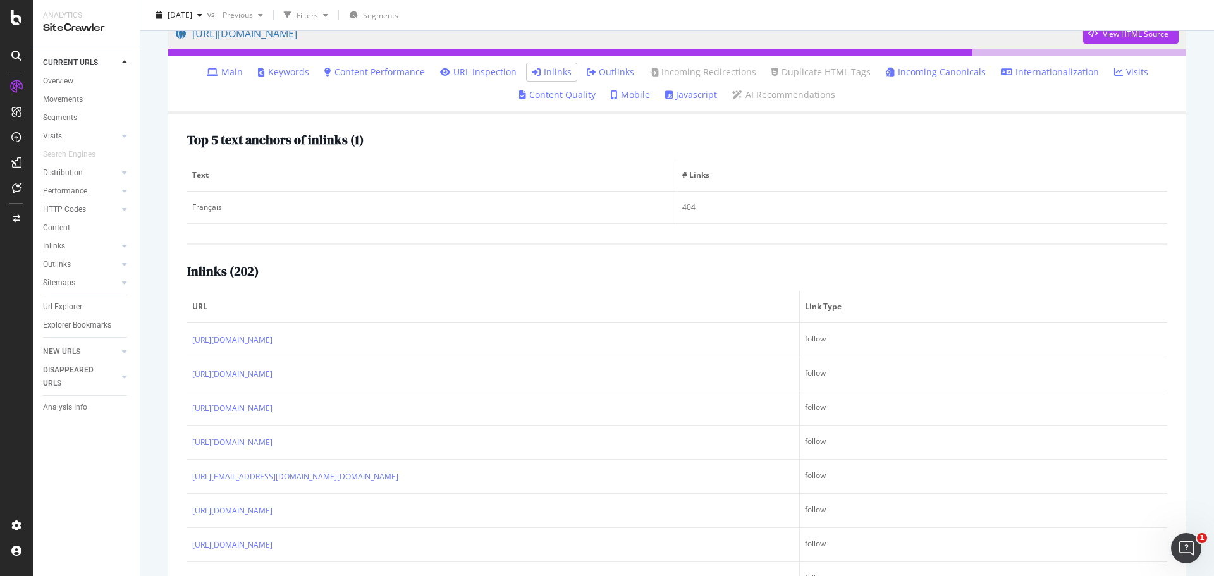
scroll to position [116, 0]
drag, startPoint x: 313, startPoint y: 266, endPoint x: 212, endPoint y: 264, distance: 100.5
click at [214, 264] on div "Inlinks ( 202 ) URL Link Type https://www.raffles.com/contact-us/telephone-numb…" at bounding box center [677, 425] width 980 height 364
click at [333, 273] on div "Inlinks ( 202 )" at bounding box center [677, 272] width 980 height 14
drag, startPoint x: 273, startPoint y: 281, endPoint x: 192, endPoint y: 267, distance: 82.2
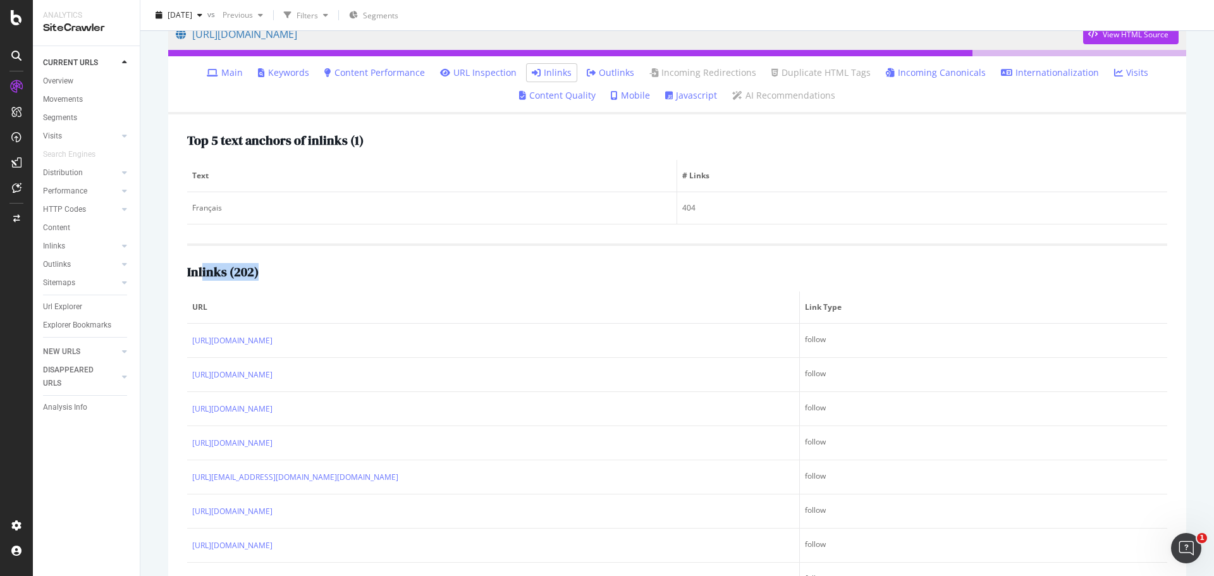
click at [192, 267] on div "Inlinks ( 202 ) URL Link Type https://www.raffles.com/contact-us/telephone-numb…" at bounding box center [677, 425] width 980 height 364
click at [345, 291] on th "URL" at bounding box center [493, 307] width 613 height 32
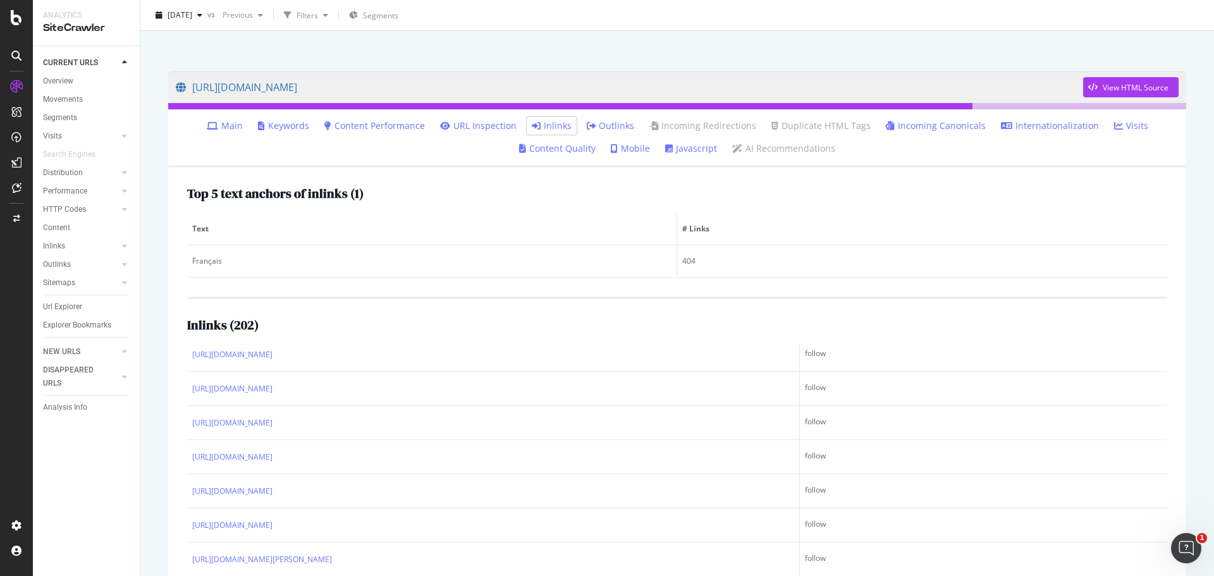
scroll to position [0, 0]
